Goal: Task Accomplishment & Management: Complete application form

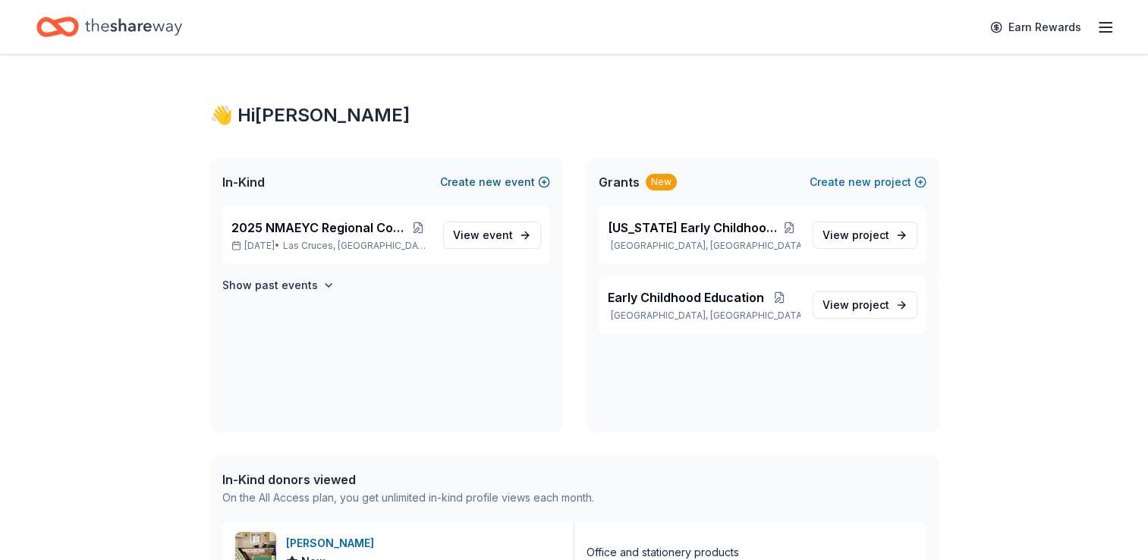
click at [496, 184] on span "new" at bounding box center [490, 182] width 23 height 18
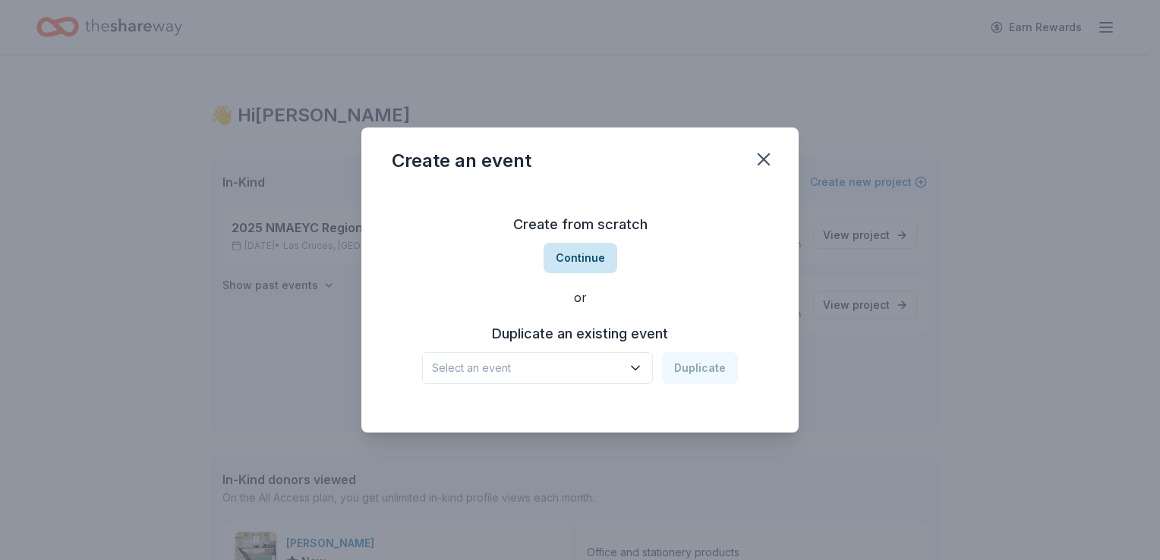
click at [580, 253] on button "Continue" at bounding box center [580, 258] width 74 height 30
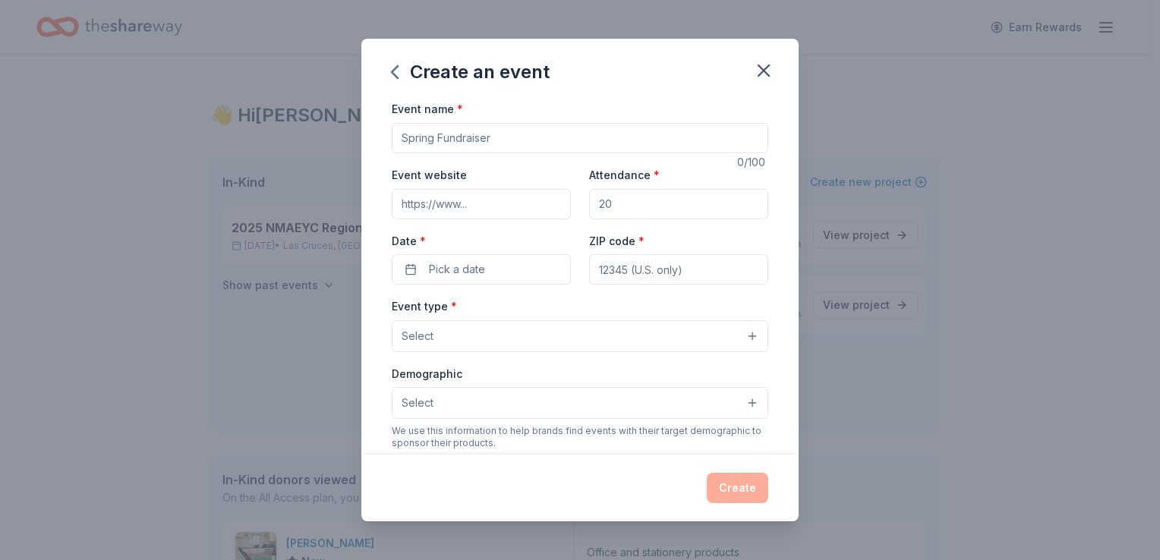
click at [456, 132] on input "Event name *" at bounding box center [580, 138] width 376 height 30
type input "2025 4th Annual NMAEYC Snowball Gala"
click at [422, 210] on input "Event website" at bounding box center [481, 204] width 179 height 30
type input "[URL][DOMAIN_NAME]"
click at [628, 210] on input "Attendance *" at bounding box center [678, 204] width 179 height 30
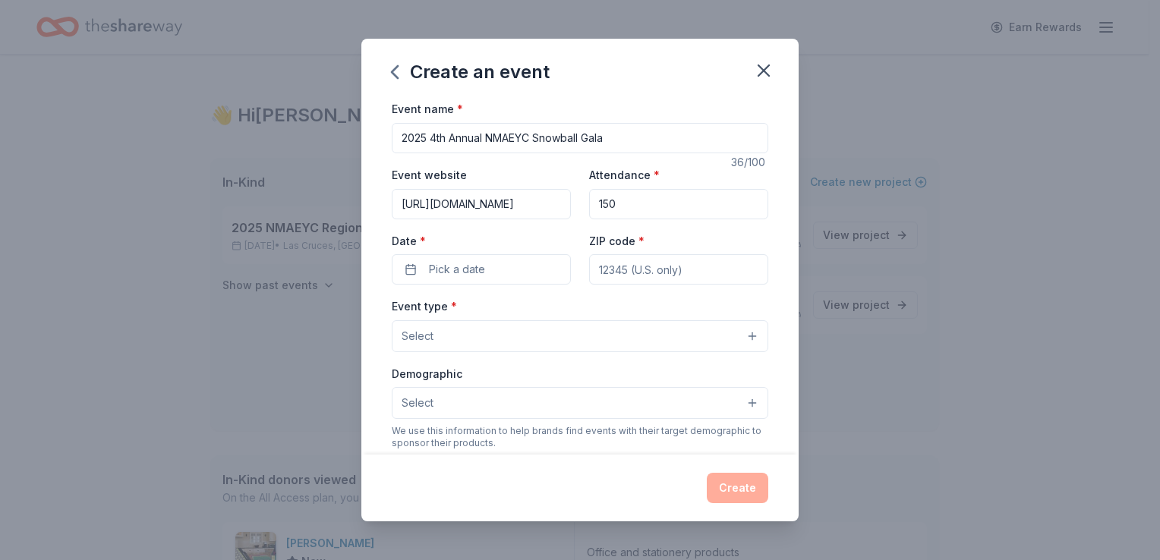
type input "150"
click at [413, 264] on button "Pick a date" at bounding box center [481, 269] width 179 height 30
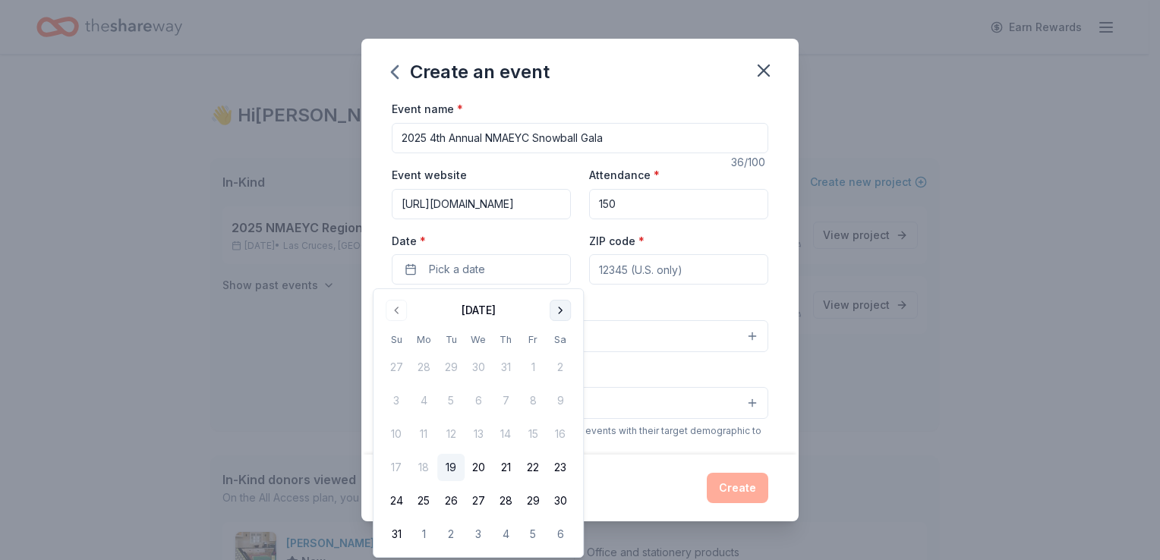
click at [562, 310] on button "Go to next month" at bounding box center [559, 310] width 21 height 21
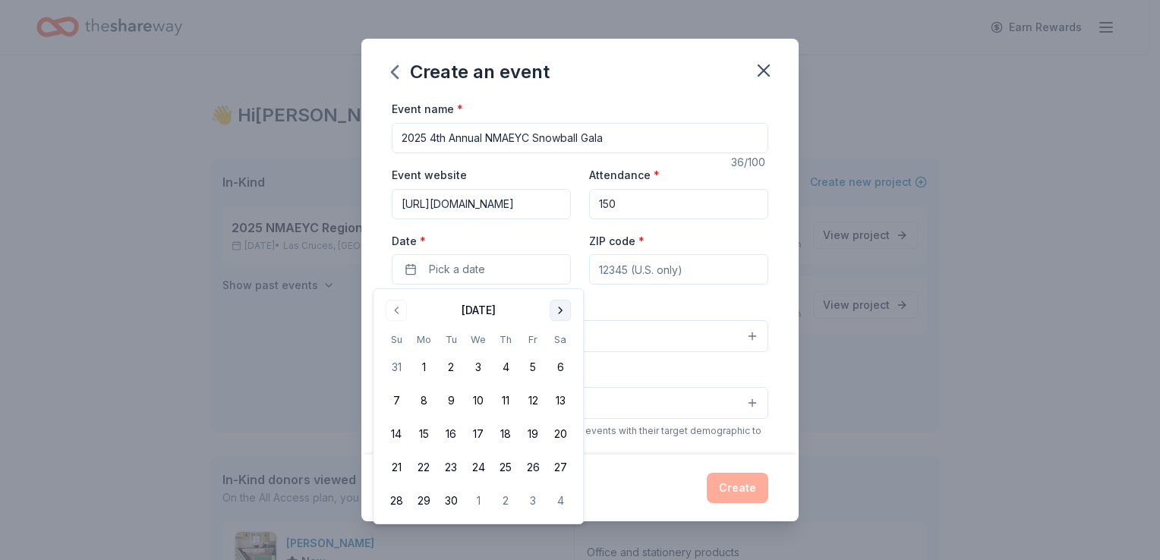
click at [562, 310] on button "Go to next month" at bounding box center [559, 310] width 21 height 21
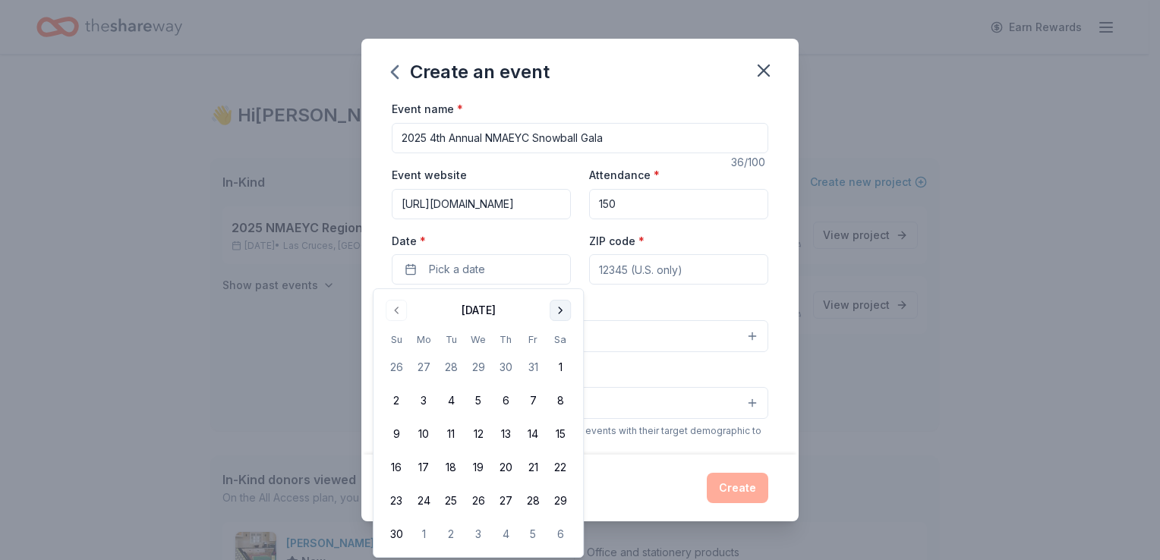
click at [562, 310] on button "Go to next month" at bounding box center [559, 310] width 21 height 21
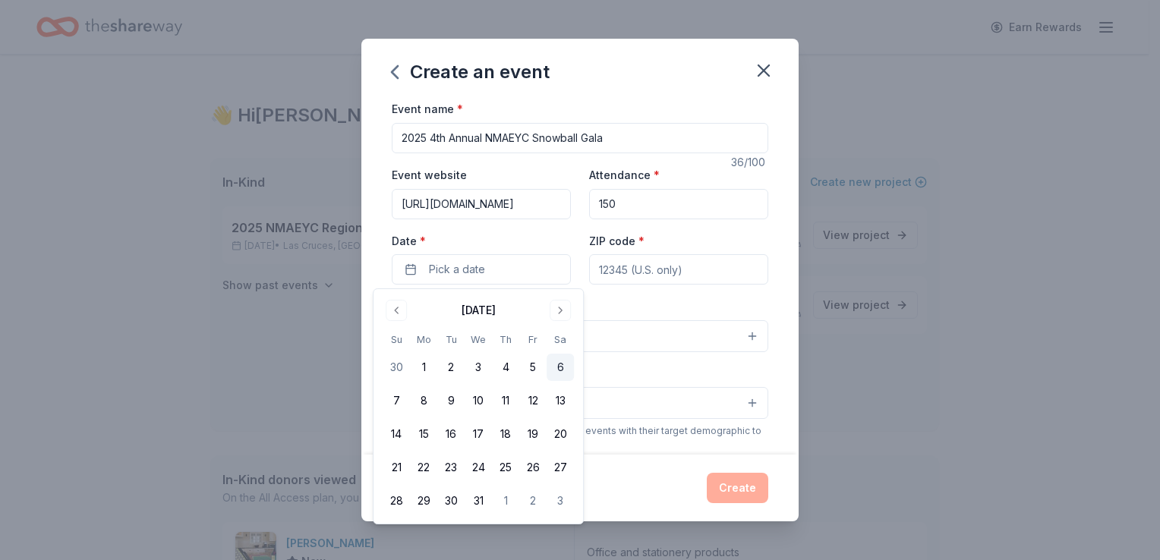
click at [555, 371] on button "6" at bounding box center [559, 367] width 27 height 27
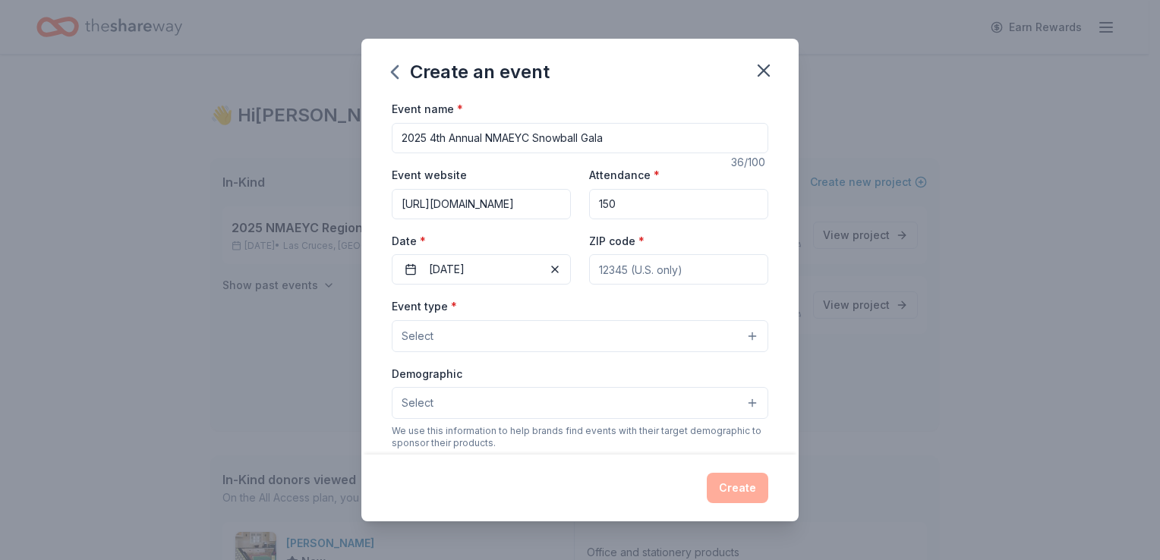
click at [621, 275] on input "ZIP code *" at bounding box center [678, 269] width 179 height 30
type input "87110"
click at [489, 333] on button "Select" at bounding box center [580, 336] width 376 height 32
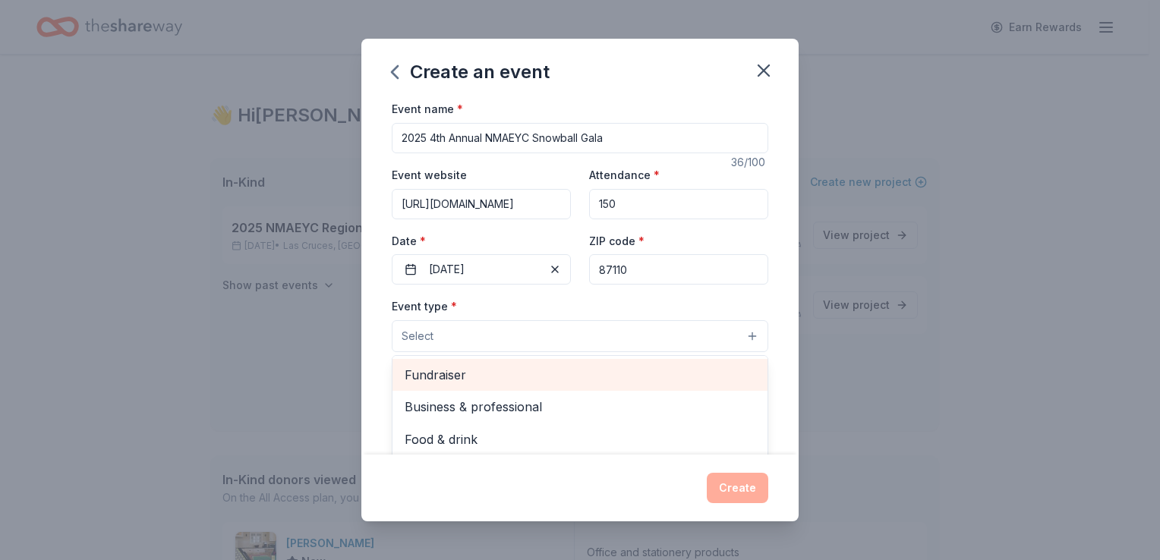
click at [459, 375] on span "Fundraiser" at bounding box center [579, 375] width 351 height 20
click at [513, 382] on span "Business & professional" at bounding box center [579, 377] width 351 height 20
click at [513, 382] on span "Food & drink" at bounding box center [579, 377] width 351 height 20
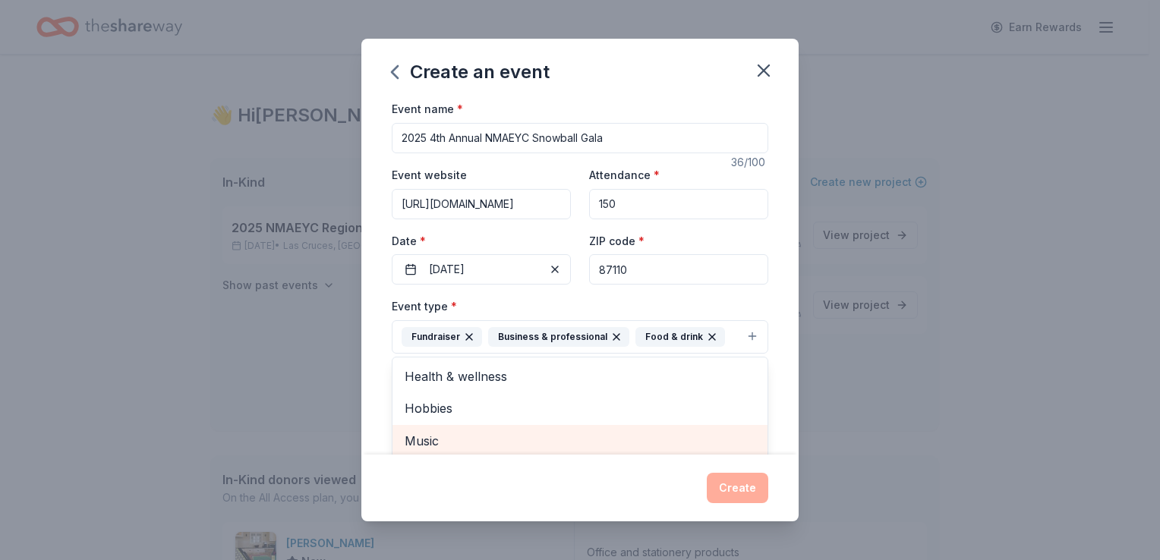
scroll to position [2, 0]
click at [455, 439] on span "Music" at bounding box center [579, 440] width 351 height 20
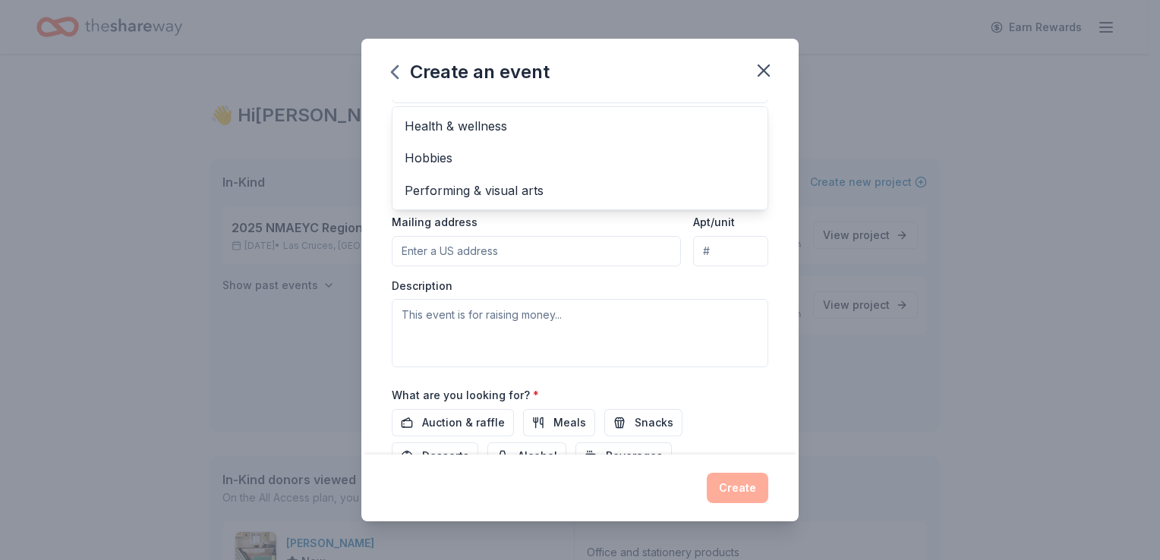
scroll to position [279, 0]
click at [512, 253] on div "Event type * Fundraiser Business & professional Food & drink Music Health & wel…" at bounding box center [580, 190] width 376 height 347
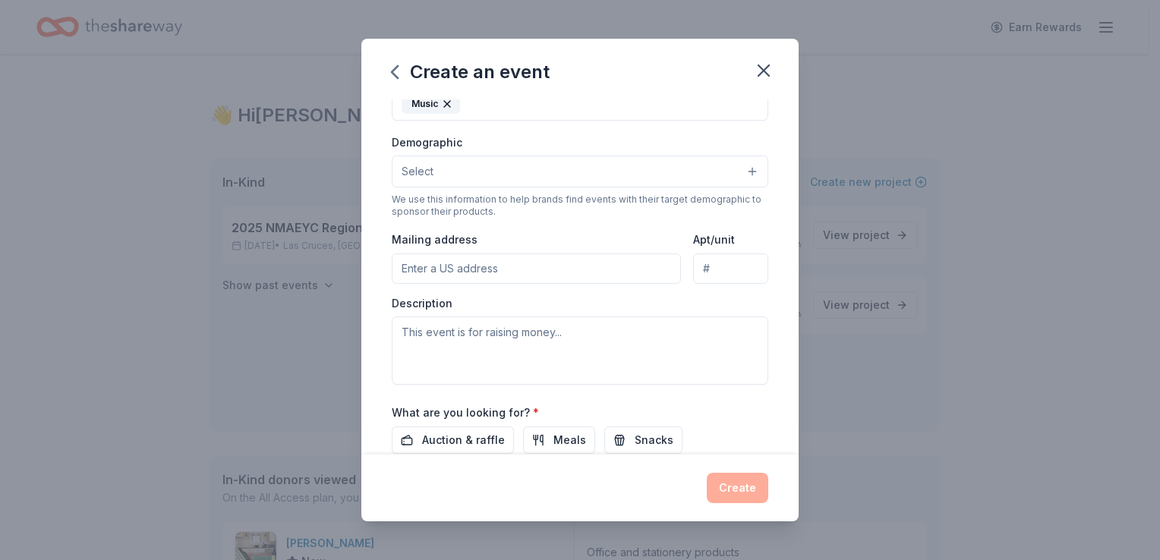
scroll to position [260, 0]
click at [487, 272] on input "Mailing address" at bounding box center [536, 267] width 289 height 30
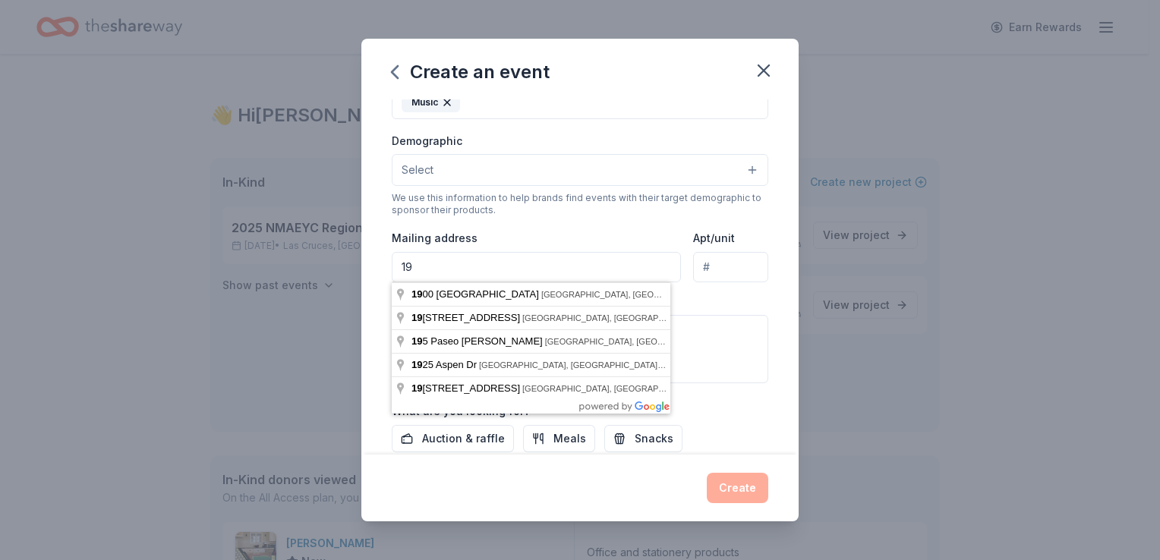
type input "[STREET_ADDRESS]"
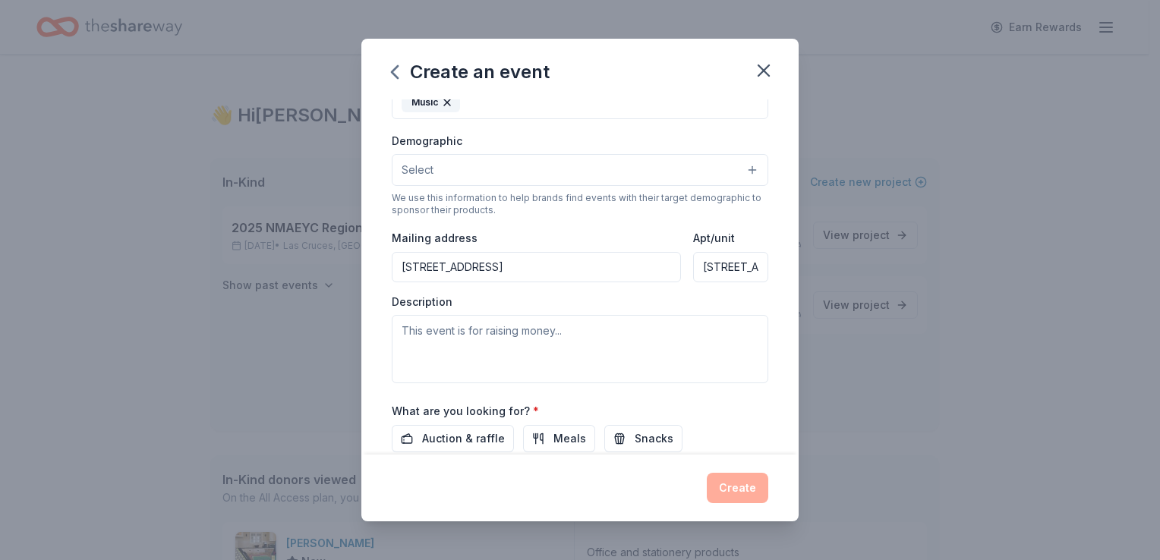
click at [714, 269] on input "[STREET_ADDRESS]" at bounding box center [730, 267] width 75 height 30
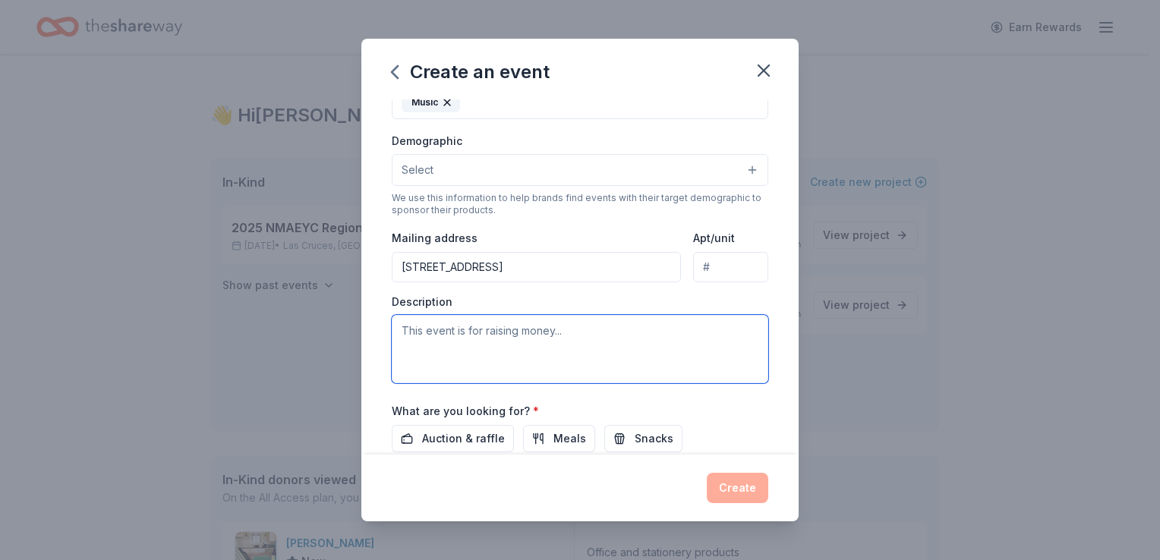
click at [474, 332] on textarea at bounding box center [580, 349] width 376 height 68
type textarea "This event is to raise funds for early childhood education."
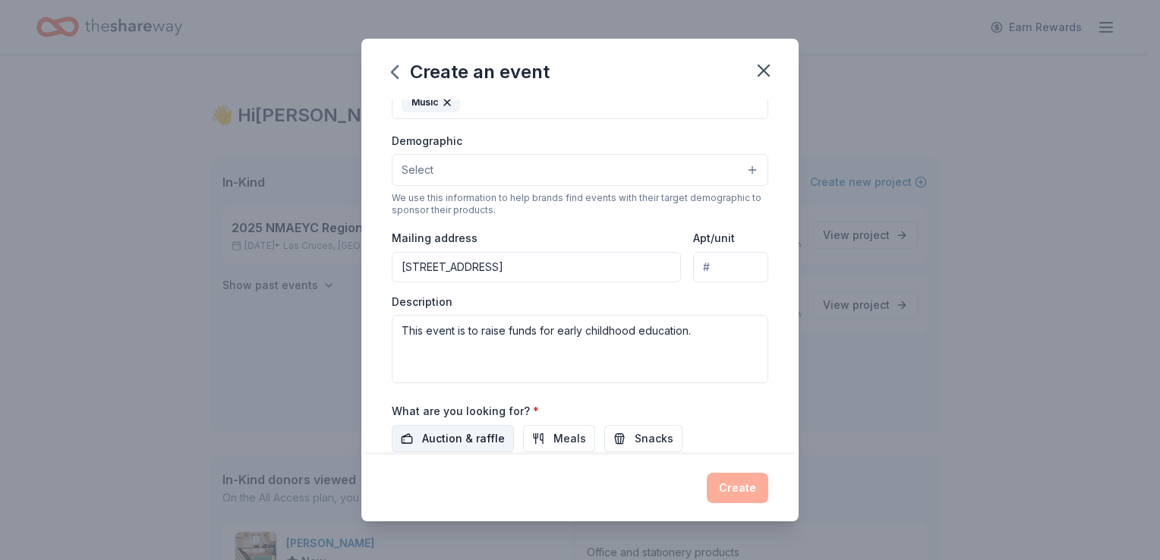
click at [442, 448] on button "Auction & raffle" at bounding box center [453, 438] width 122 height 27
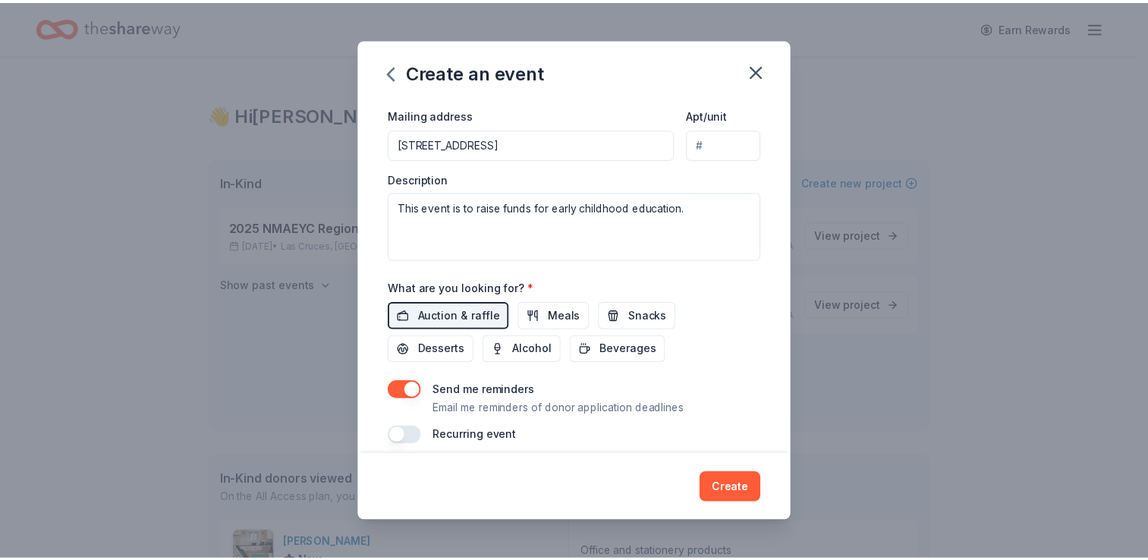
scroll to position [397, 0]
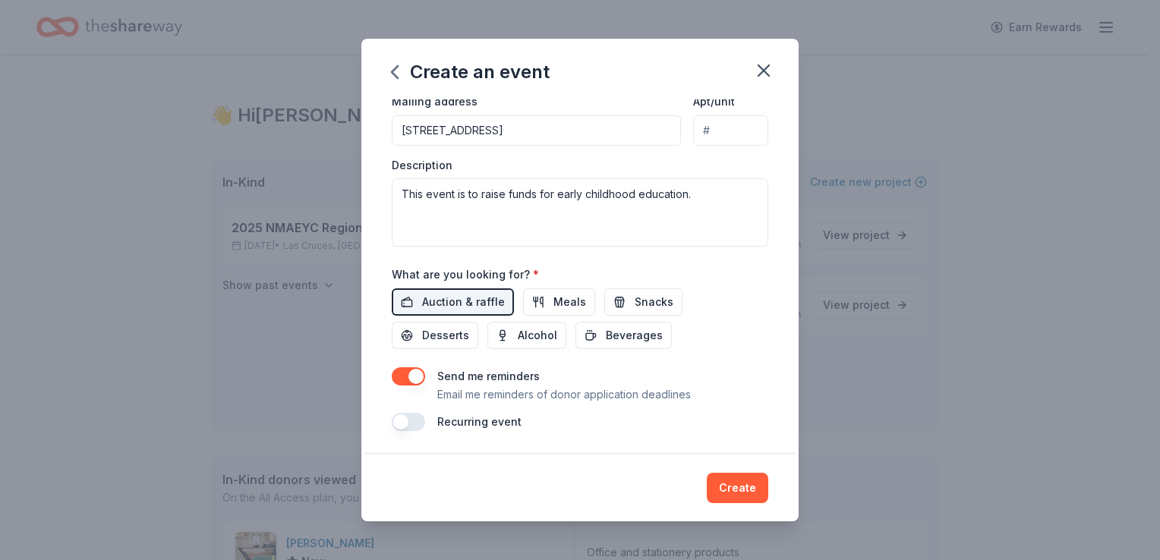
click at [413, 371] on button "button" at bounding box center [408, 376] width 33 height 18
click at [745, 493] on button "Create" at bounding box center [736, 488] width 61 height 30
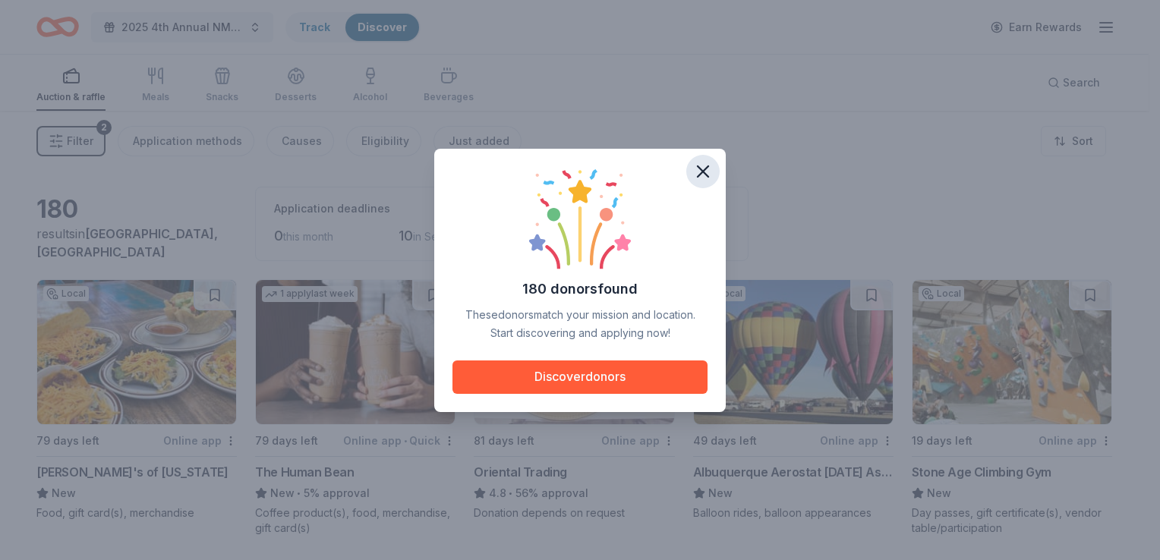
click at [703, 171] on icon "button" at bounding box center [702, 171] width 11 height 11
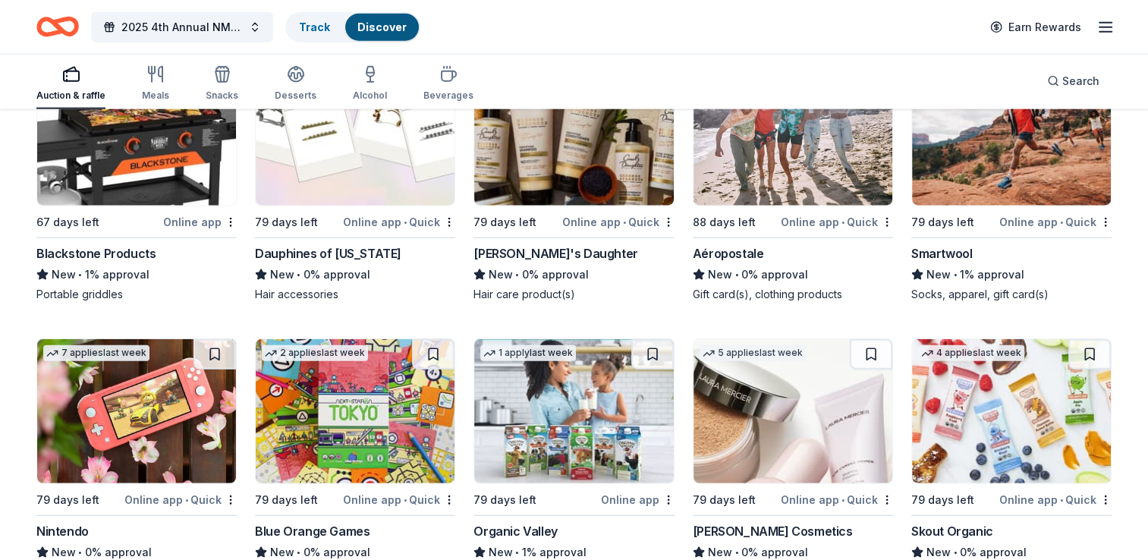
scroll to position [9620, 0]
